Goal: Navigation & Orientation: Find specific page/section

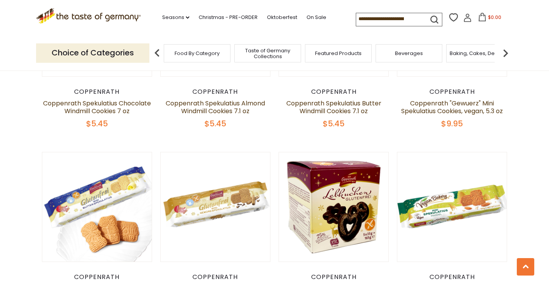
scroll to position [363, 0]
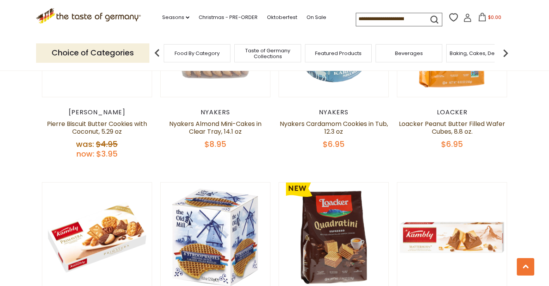
scroll to position [501, 0]
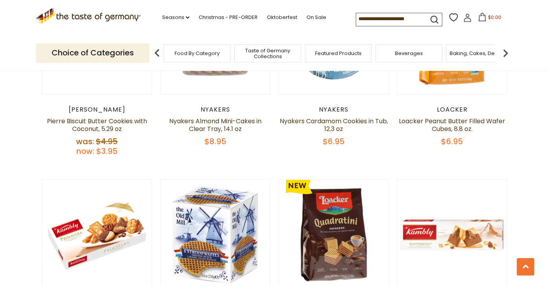
click at [510, 55] on img at bounding box center [506, 53] width 16 height 16
click at [506, 52] on img at bounding box center [506, 53] width 16 height 16
click at [465, 47] on div "Cookies" at bounding box center [459, 53] width 67 height 18
click at [468, 58] on div "Cookies" at bounding box center [459, 53] width 67 height 18
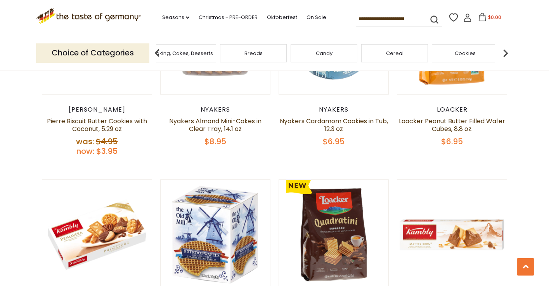
click at [470, 50] on span "Cookies" at bounding box center [465, 53] width 21 height 6
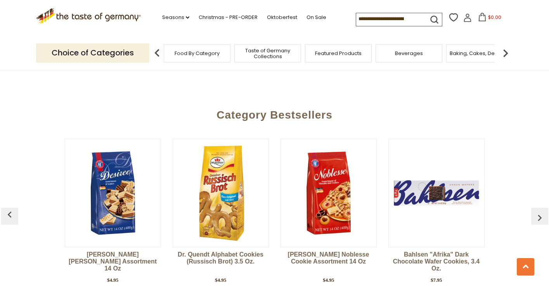
scroll to position [2000, 0]
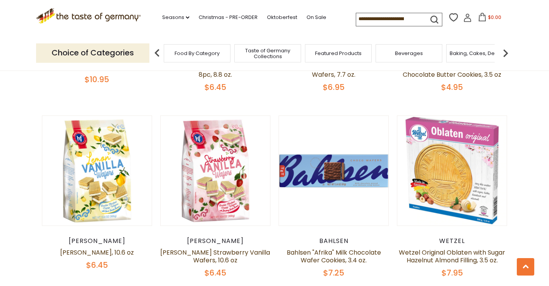
scroll to position [752, 0]
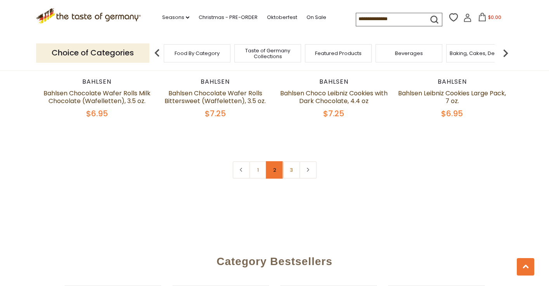
click at [275, 171] on link "2" at bounding box center [274, 169] width 17 height 17
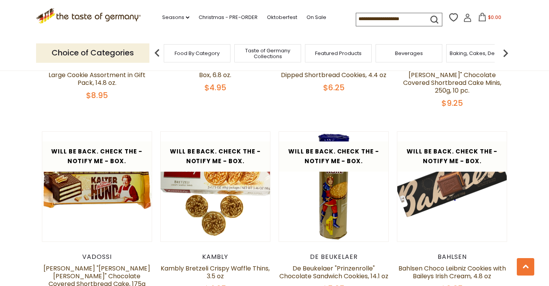
scroll to position [1290, 0]
